Goal: Find specific page/section: Find specific page/section

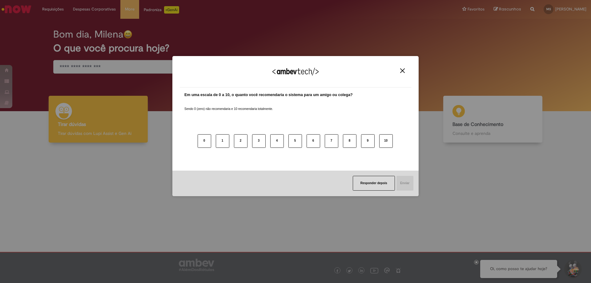
click at [353, 124] on div "0 1 2 3 4 5 6 7 8 9 10" at bounding box center [295, 137] width 222 height 49
click at [385, 144] on button "10" at bounding box center [386, 141] width 14 height 14
click at [405, 186] on button "Enviar" at bounding box center [405, 183] width 18 height 15
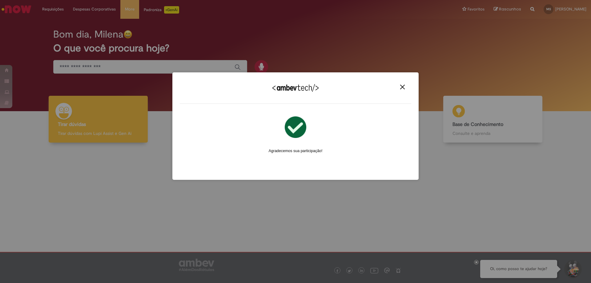
click at [401, 86] on img "Close" at bounding box center [402, 87] width 5 height 5
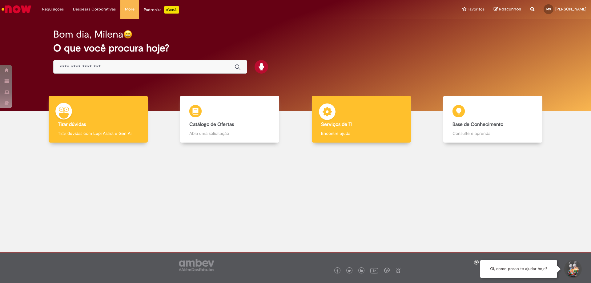
click at [366, 127] on div "Serviços de TI Serviços de TI Encontre ajuda" at bounding box center [361, 119] width 99 height 47
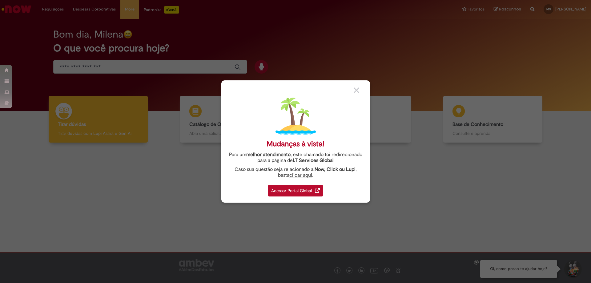
click at [288, 189] on div "Acessar Portal Global" at bounding box center [295, 191] width 55 height 12
